Goal: Task Accomplishment & Management: Manage account settings

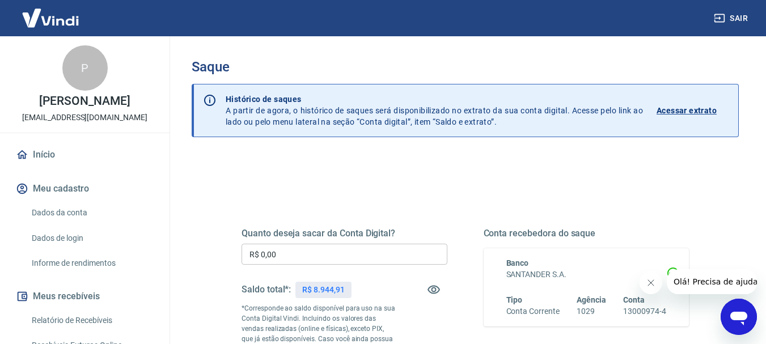
click at [682, 115] on p "Acessar extrato" at bounding box center [686, 110] width 60 height 11
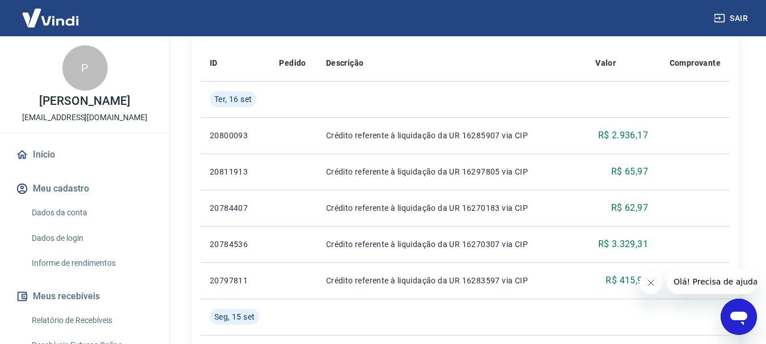
scroll to position [510, 0]
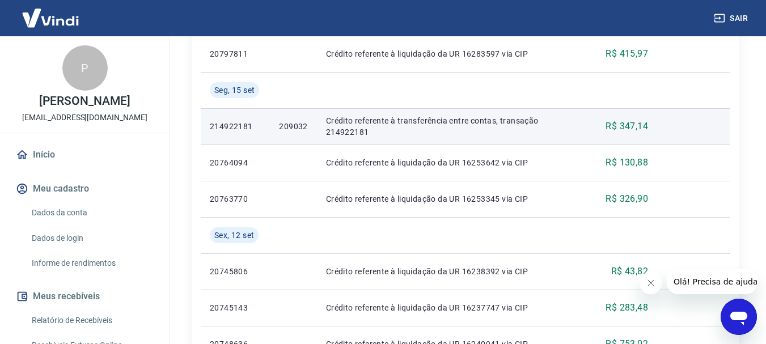
click at [289, 126] on p "209032" at bounding box center [293, 126] width 28 height 11
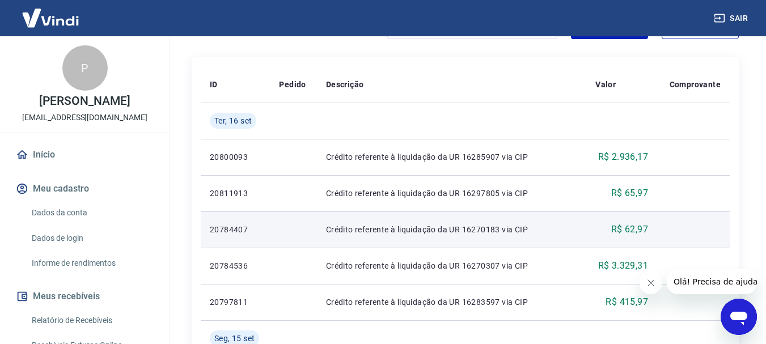
scroll to position [397, 0]
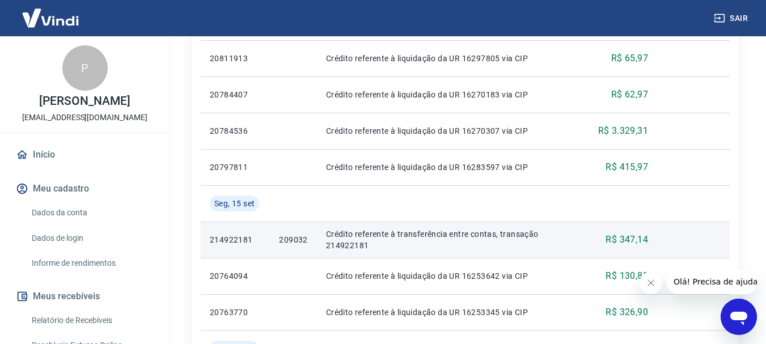
click at [241, 244] on p "214922181" at bounding box center [235, 239] width 51 height 11
click at [241, 245] on p "214922181" at bounding box center [235, 239] width 51 height 11
click at [240, 240] on p "214922181" at bounding box center [235, 239] width 51 height 11
copy p "214922181"
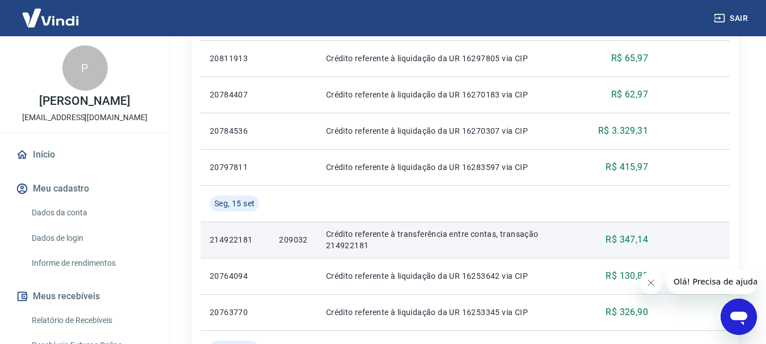
click at [296, 237] on p "209032" at bounding box center [293, 239] width 28 height 11
copy p "209032"
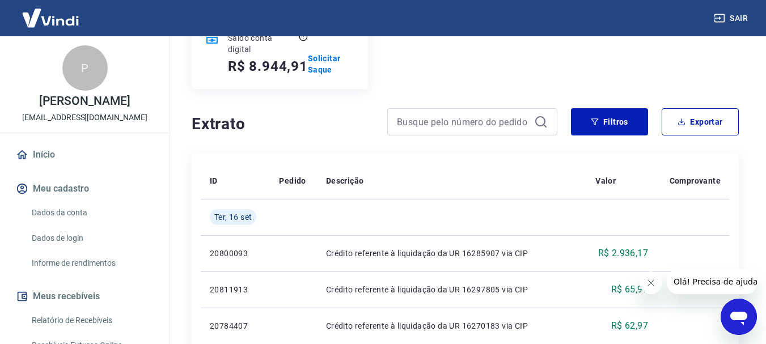
scroll to position [0, 0]
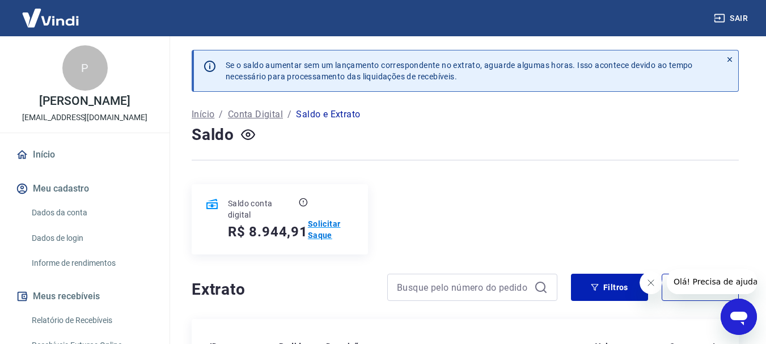
click at [329, 236] on p "Solicitar Saque" at bounding box center [331, 229] width 46 height 23
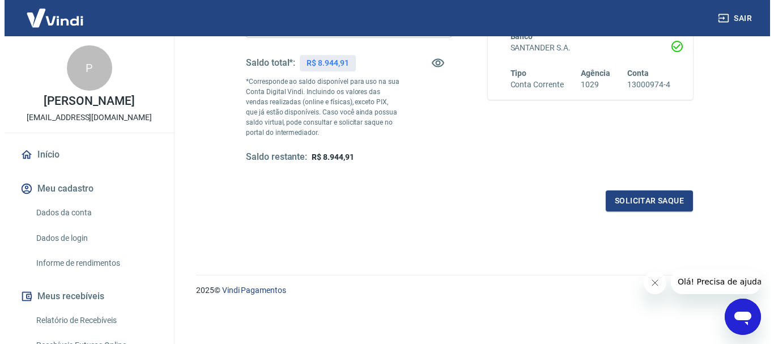
scroll to position [170, 0]
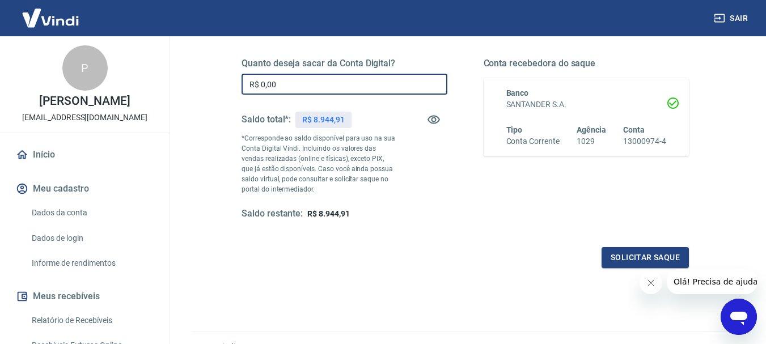
click at [303, 74] on input "R$ 0,00" at bounding box center [344, 84] width 206 height 21
type input "R$ 8.944,91"
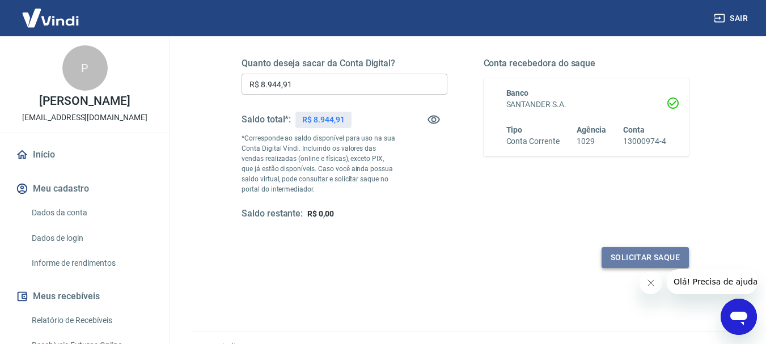
click at [628, 265] on button "Solicitar saque" at bounding box center [644, 257] width 87 height 21
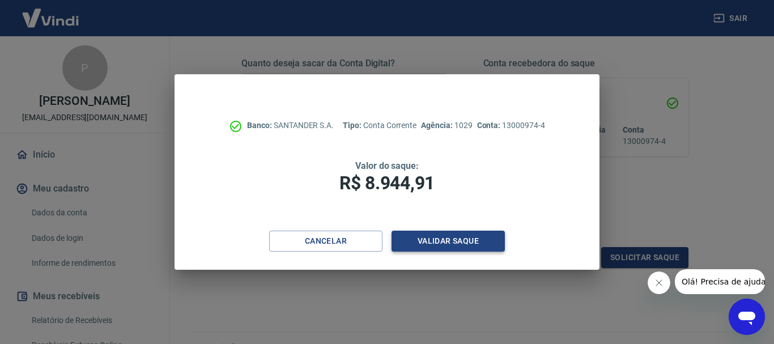
click at [462, 245] on button "Validar saque" at bounding box center [448, 241] width 113 height 21
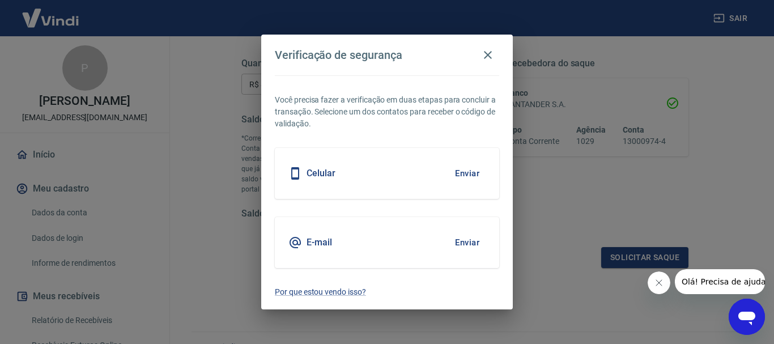
click at [460, 176] on button "Enviar" at bounding box center [467, 173] width 37 height 24
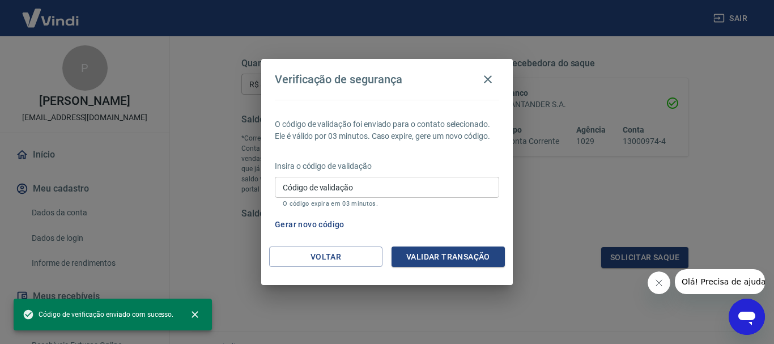
drag, startPoint x: 344, startPoint y: 189, endPoint x: 375, endPoint y: 191, distance: 31.2
click at [344, 189] on input "Código de validação" at bounding box center [387, 187] width 224 height 21
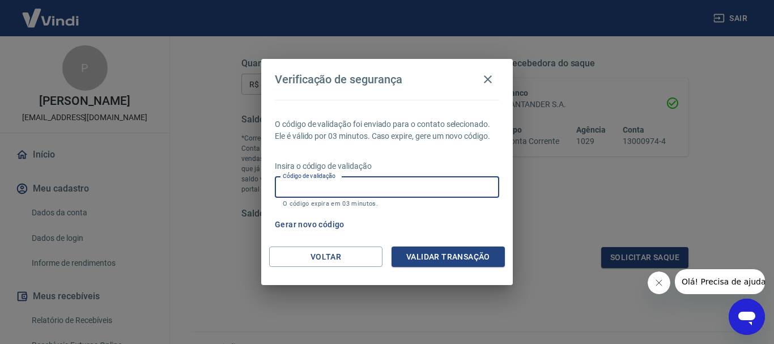
click at [312, 224] on button "Gerar novo código" at bounding box center [309, 224] width 79 height 21
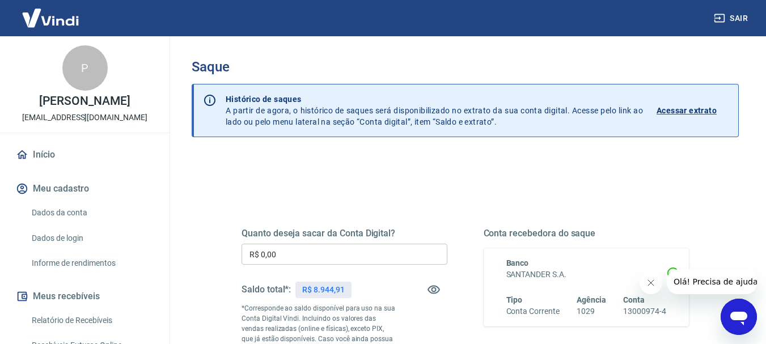
click at [122, 240] on div "Sair P PEDRO DOS ANJOS ANDRADE NETO duranbaterias@gmail.com Início Meu cadastro…" at bounding box center [383, 172] width 766 height 344
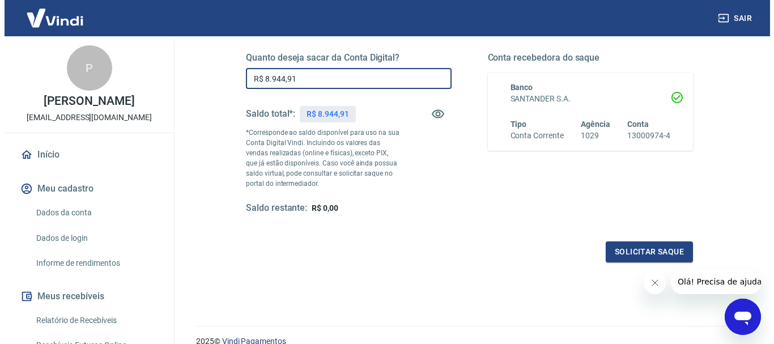
scroll to position [227, 0]
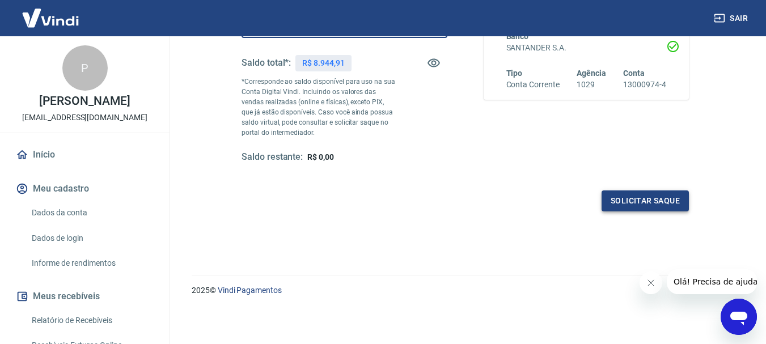
type input "R$ 8.944,91"
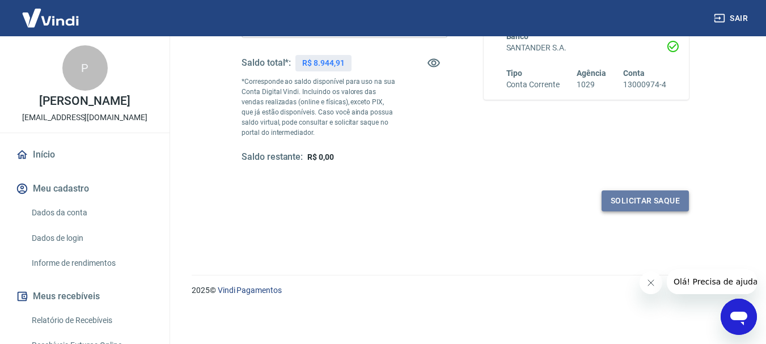
click at [652, 197] on button "Solicitar saque" at bounding box center [644, 200] width 87 height 21
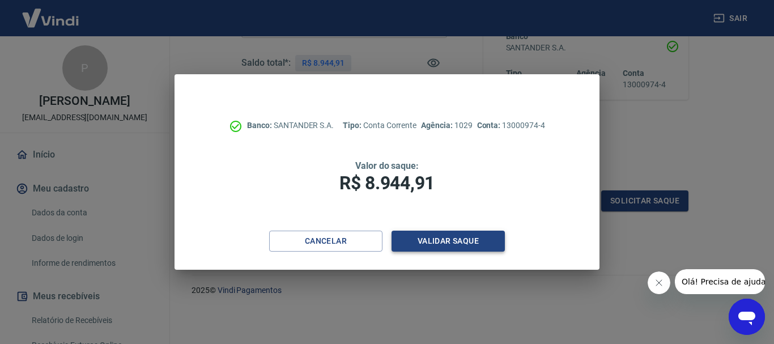
click at [440, 238] on button "Validar saque" at bounding box center [448, 241] width 113 height 21
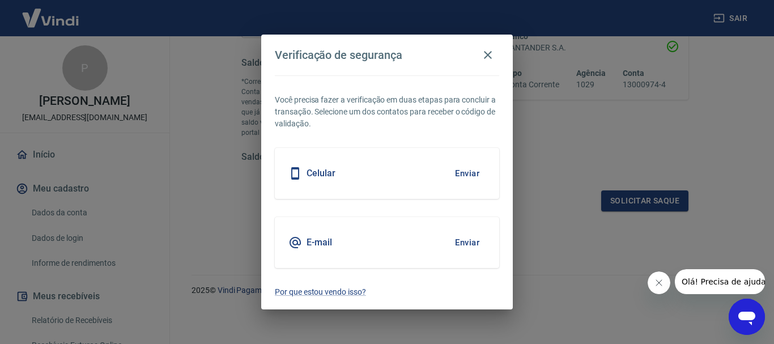
click at [449, 163] on button "Enviar" at bounding box center [467, 173] width 37 height 24
click at [465, 171] on button "Enviar" at bounding box center [467, 173] width 37 height 24
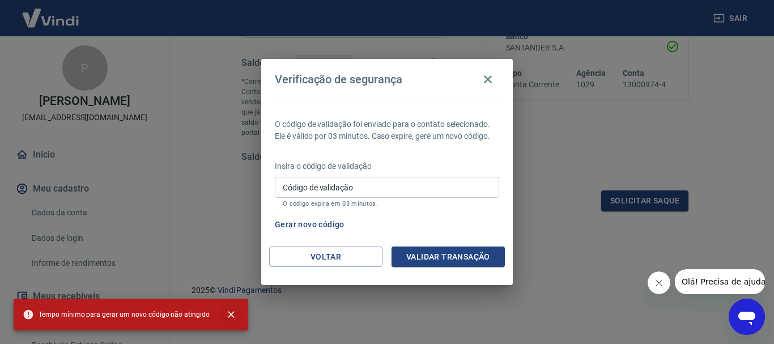
click at [233, 317] on button "close" at bounding box center [231, 314] width 25 height 25
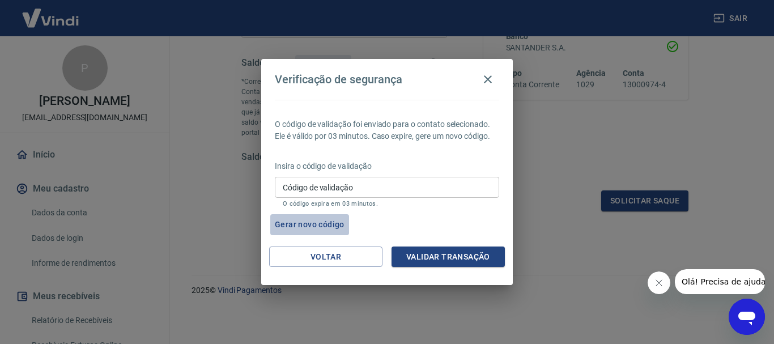
click at [317, 223] on button "Gerar novo código" at bounding box center [309, 224] width 79 height 21
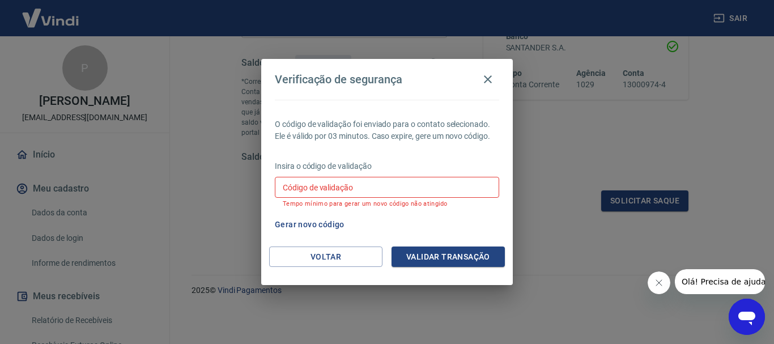
drag, startPoint x: 320, startPoint y: 185, endPoint x: 348, endPoint y: 198, distance: 30.7
click at [320, 185] on div "Código de validação Código de validação Tempo mínimo para gerar um novo código …" at bounding box center [387, 192] width 224 height 31
click at [564, 309] on div "Verificação de segurança O código de validação foi enviado para o contato selec…" at bounding box center [387, 172] width 774 height 344
